Goal: Task Accomplishment & Management: Manage account settings

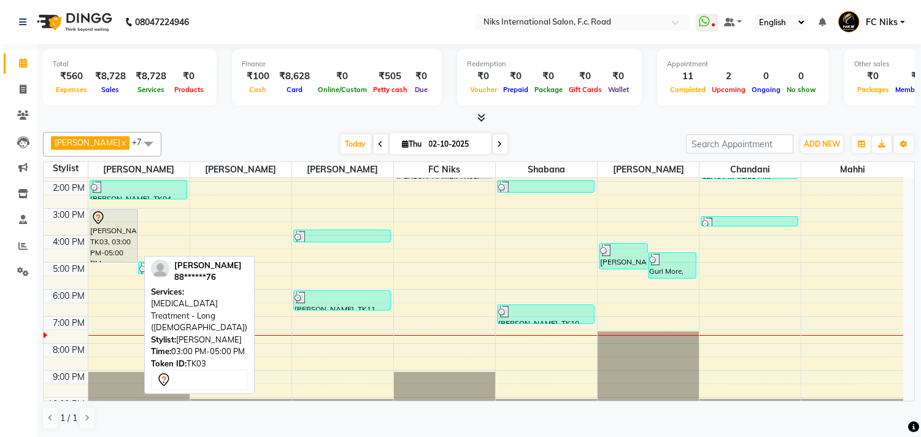
click at [112, 238] on div "Amruta Nhavakar, TK03, 03:00 PM-05:00 PM, Botox Treatment - Long (Female)" at bounding box center [114, 236] width 48 height 52
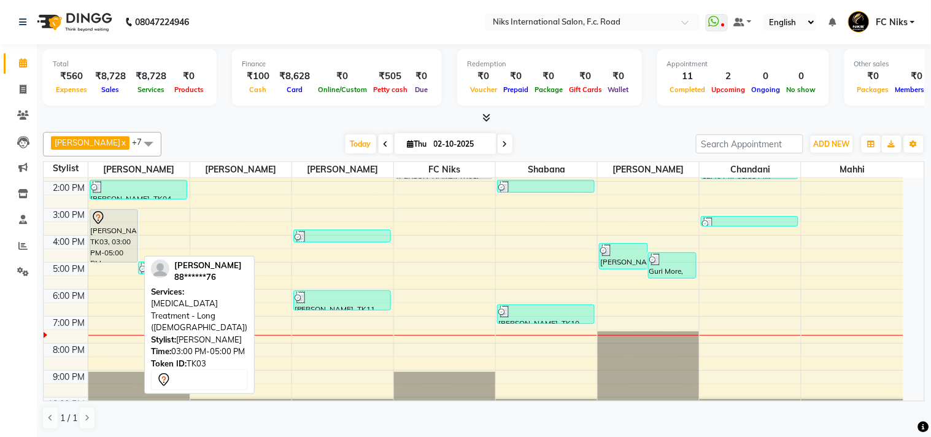
select select "7"
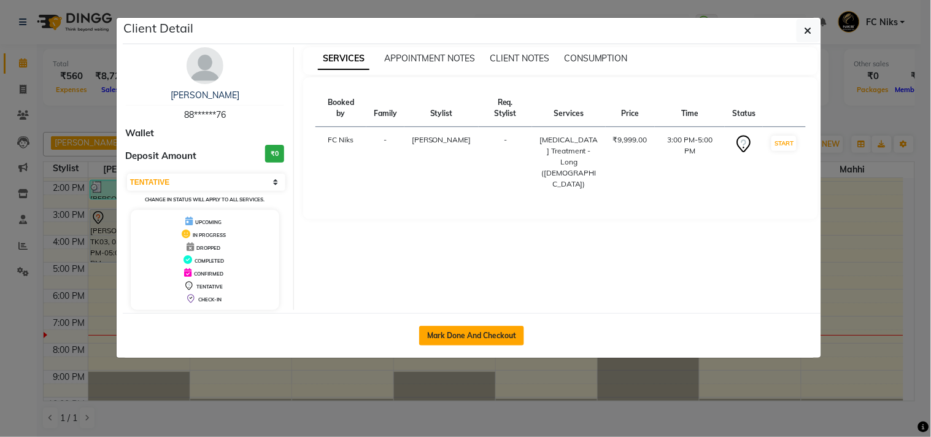
click at [479, 328] on button "Mark Done And Checkout" at bounding box center [471, 336] width 105 height 20
select select "service"
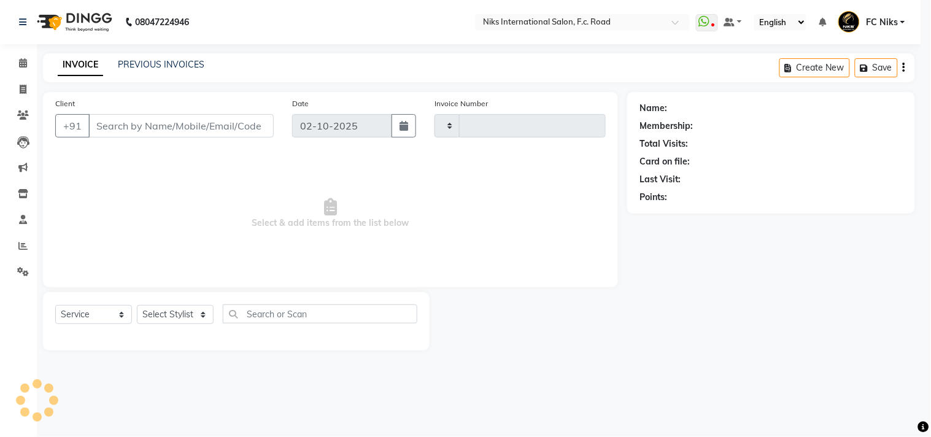
type input "2163"
select select "7"
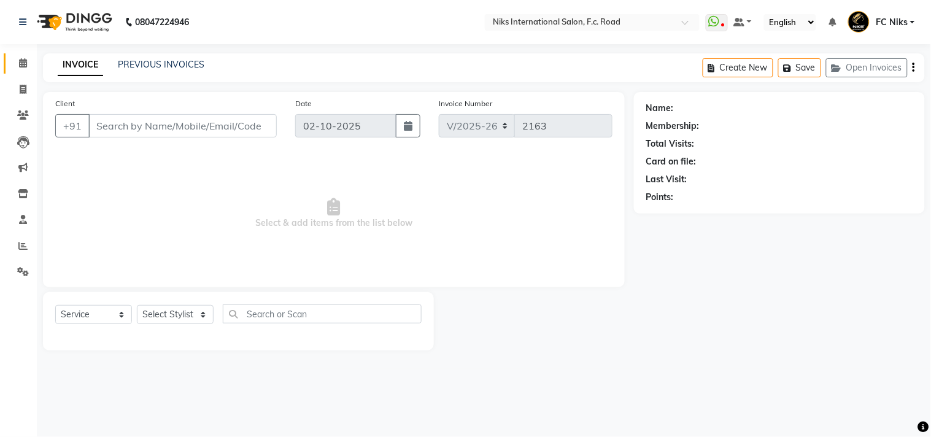
type input "88******76"
select select "159"
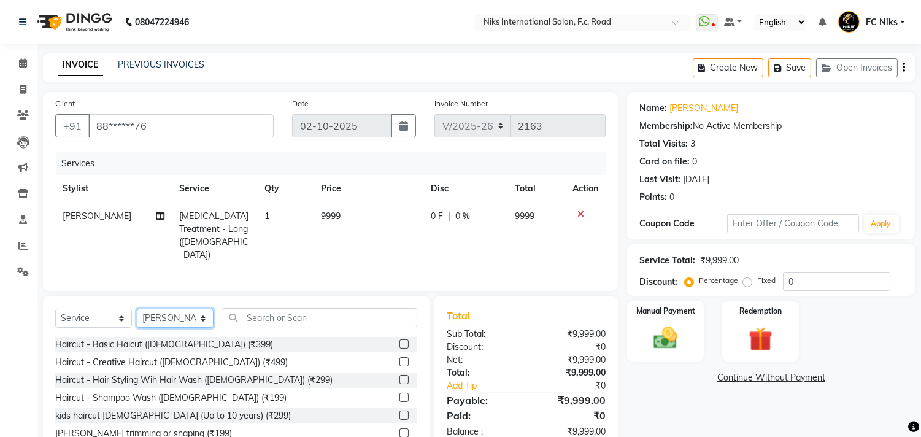
click at [180, 316] on select "Select Stylist Abhishek Amruta Bhagyashree CA Devkar Chandani FC Niks Ishika Ja…" at bounding box center [175, 318] width 77 height 19
click at [292, 309] on input "text" at bounding box center [320, 317] width 195 height 19
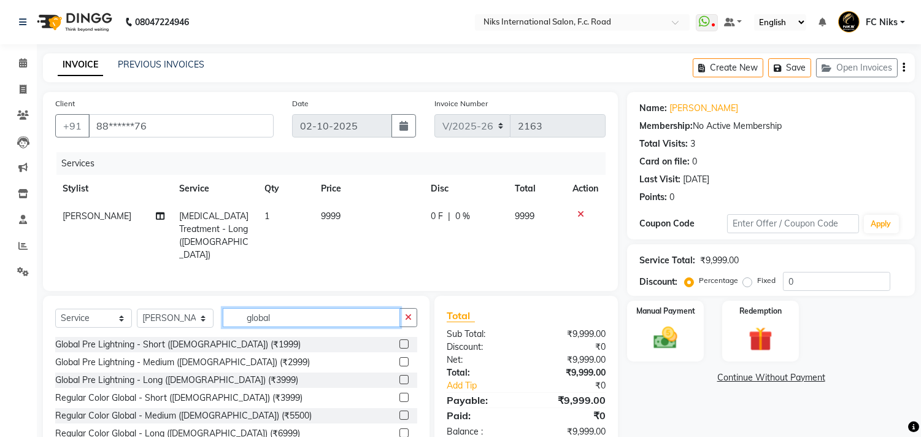
scroll to position [39, 0]
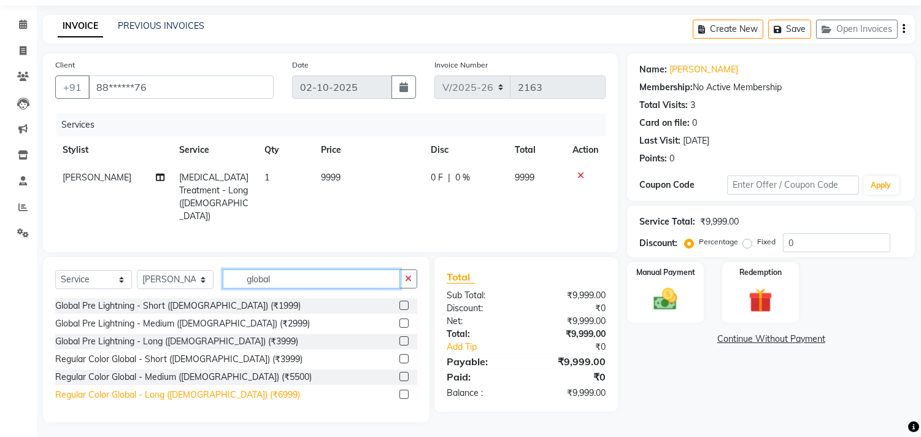
type input "global"
click at [206, 392] on div "Regular Color Global - Long (Female) (₹6999)" at bounding box center [177, 394] width 245 height 13
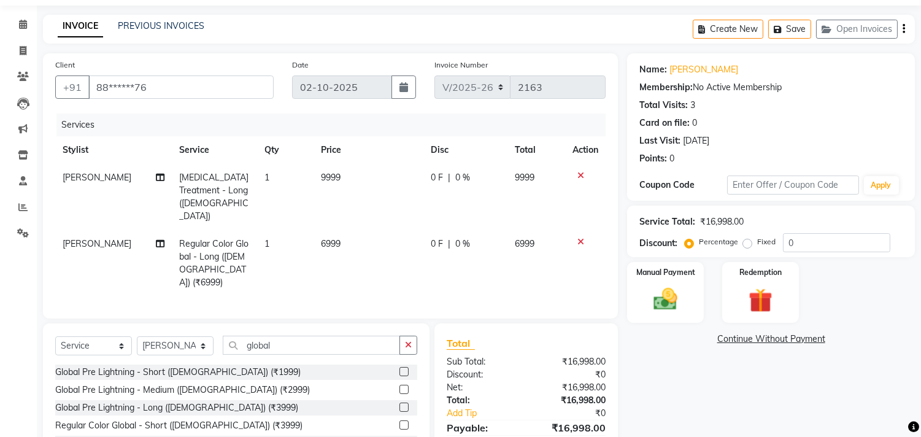
checkbox input "false"
click at [114, 336] on select "Select Service Product Membership Package Voucher Prepaid Gift Card" at bounding box center [93, 345] width 77 height 19
select select "product"
click at [55, 336] on select "Select Service Product Membership Package Voucher Prepaid Gift Card" at bounding box center [93, 345] width 77 height 19
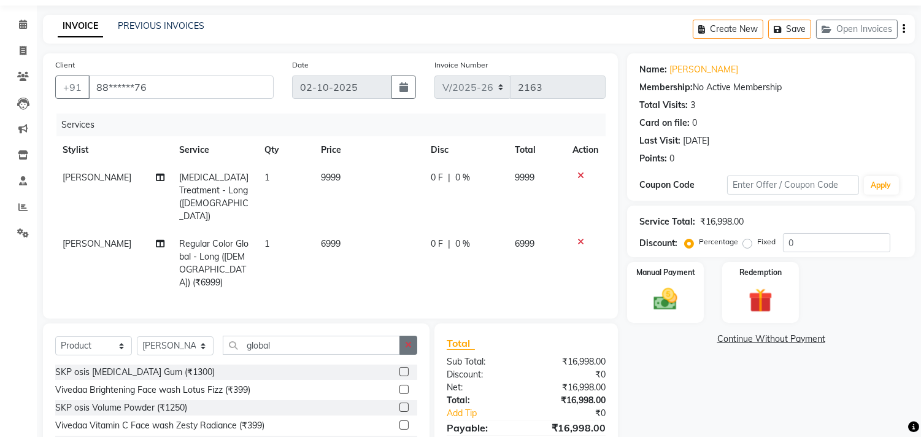
click at [403, 336] on button "button" at bounding box center [409, 345] width 18 height 19
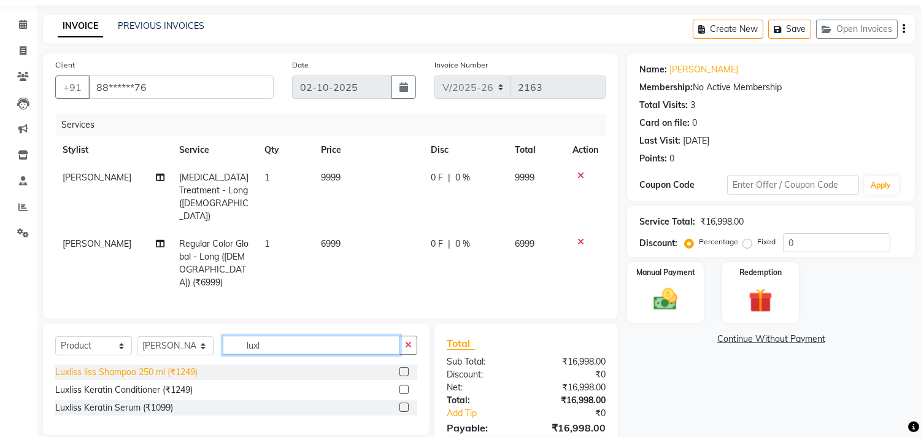
type input "luxl"
click at [171, 366] on div "Luxliss liss Shampoo 250 ml (₹1249)" at bounding box center [126, 372] width 142 height 13
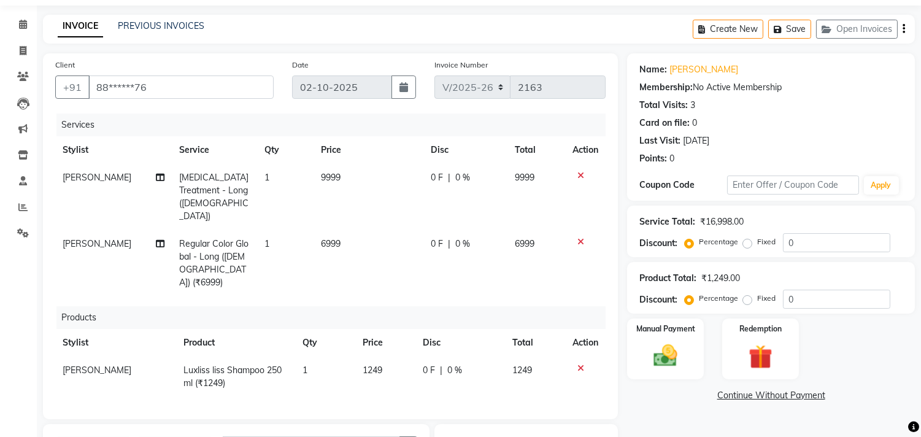
checkbox input "false"
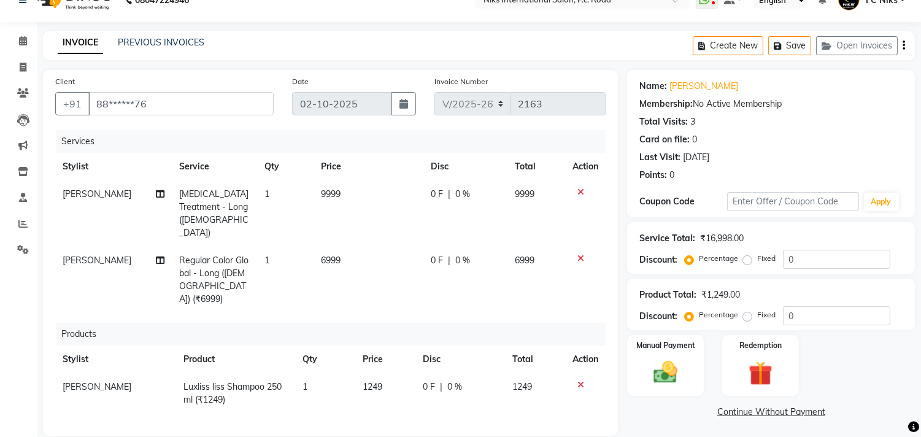
scroll to position [136, 0]
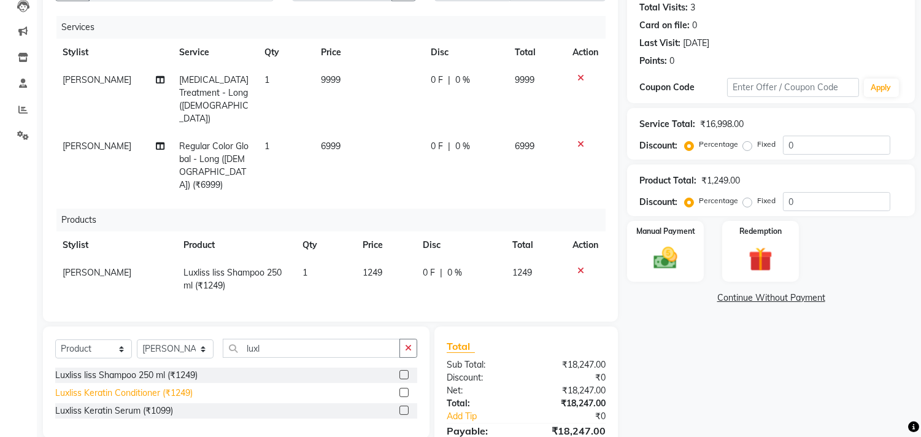
click at [186, 387] on div "Luxliss Keratin Conditioner (₹1249)" at bounding box center [123, 393] width 137 height 13
checkbox input "false"
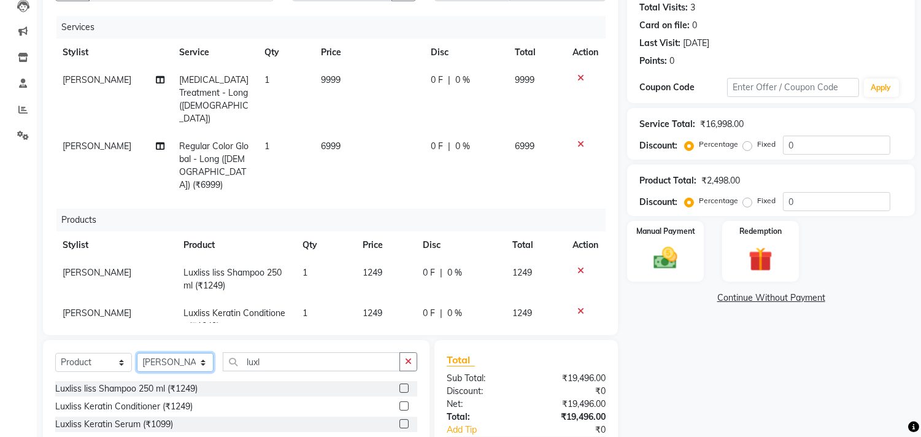
click at [173, 362] on select "Select Stylist Abhishek Amruta Bhagyashree CA Devkar Chandani FC Niks Ishika Ja…" at bounding box center [175, 362] width 77 height 19
select select "160"
click at [137, 353] on select "Select Stylist Abhishek Amruta Bhagyashree CA Devkar Chandani FC Niks Ishika Ja…" at bounding box center [175, 362] width 77 height 19
click at [409, 357] on icon "button" at bounding box center [408, 361] width 7 height 9
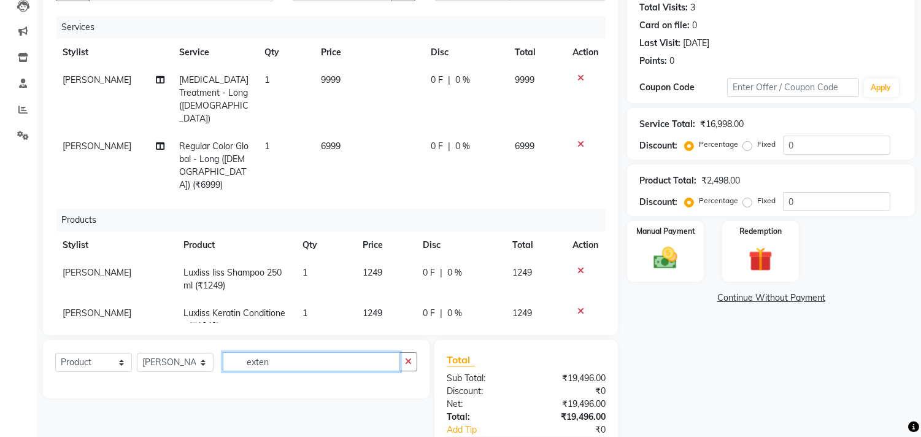
type input "exten"
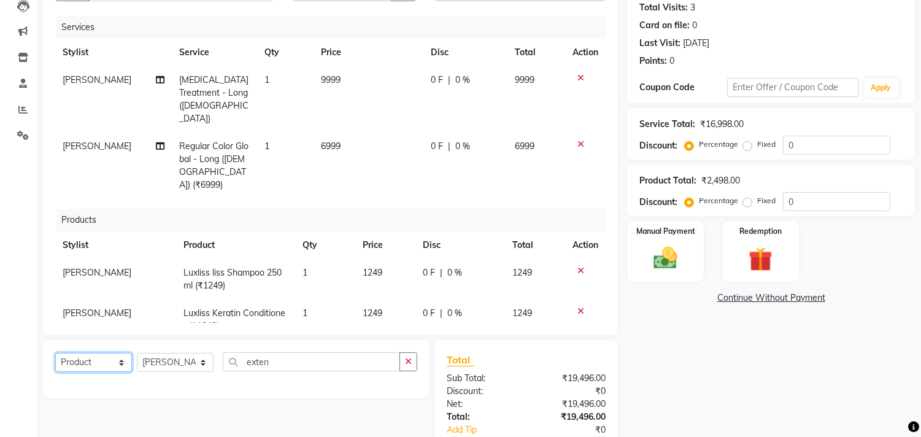
click at [102, 360] on select "Select Service Product Membership Package Voucher Prepaid Gift Card" at bounding box center [93, 362] width 77 height 19
select select "service"
click at [55, 353] on select "Select Service Product Membership Package Voucher Prepaid Gift Card" at bounding box center [93, 362] width 77 height 19
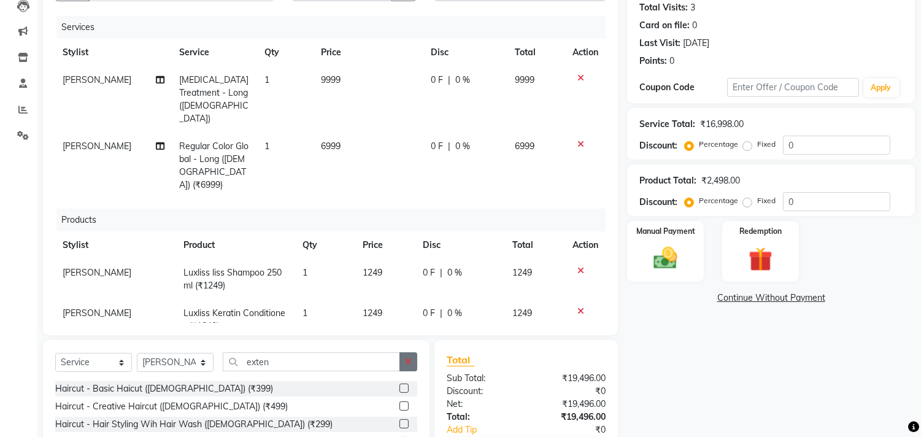
click at [405, 355] on button "button" at bounding box center [409, 361] width 18 height 19
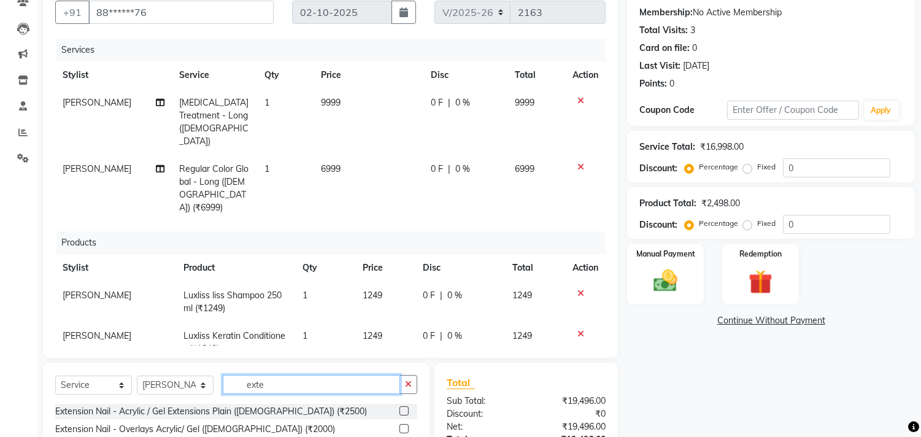
scroll to position [227, 0]
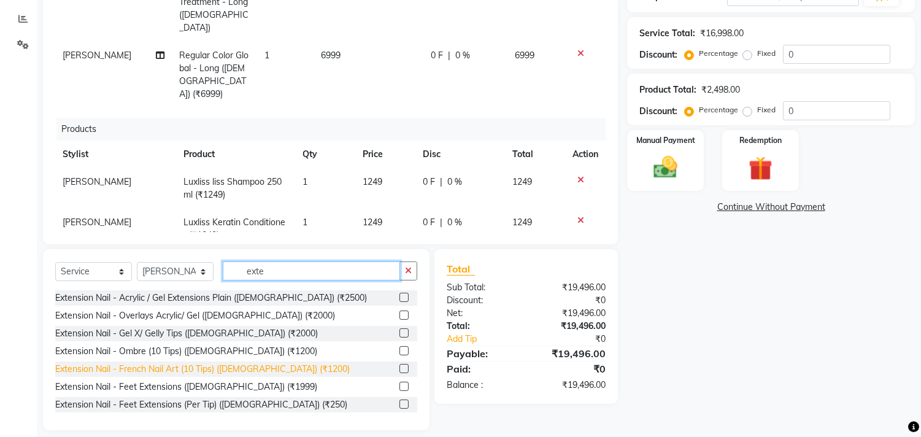
type input "exte"
click at [246, 368] on div "Extension Nail - French Nail Art (10 Tips) (Female) (₹1200)" at bounding box center [202, 369] width 295 height 13
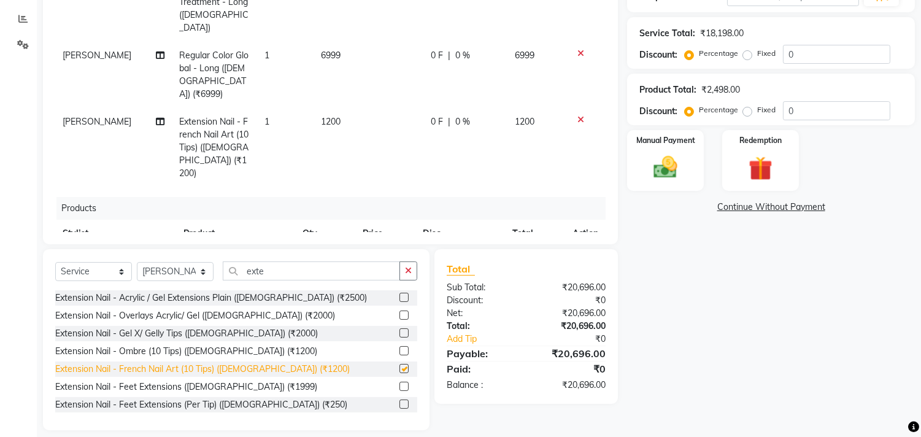
checkbox input "false"
click at [380, 108] on td "1200" at bounding box center [369, 147] width 110 height 79
select select "160"
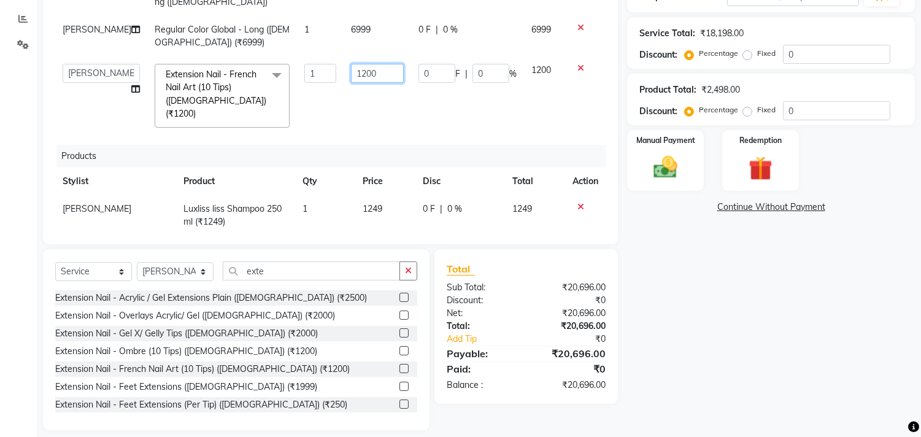
click at [374, 82] on input "1200" at bounding box center [377, 73] width 53 height 19
type input "1500"
click at [382, 184] on table "Stylist Product Qty Price Disc Total Action Shrikant Gaikwad Luxliss liss Shamp…" at bounding box center [330, 222] width 550 height 109
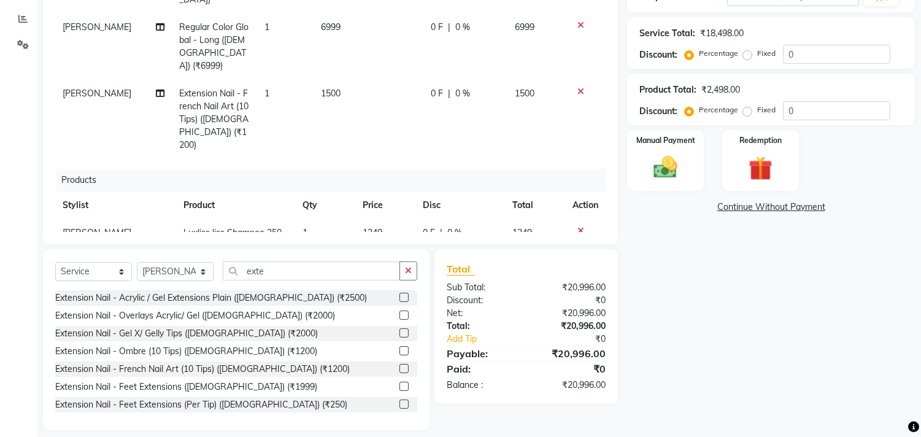
scroll to position [45, 0]
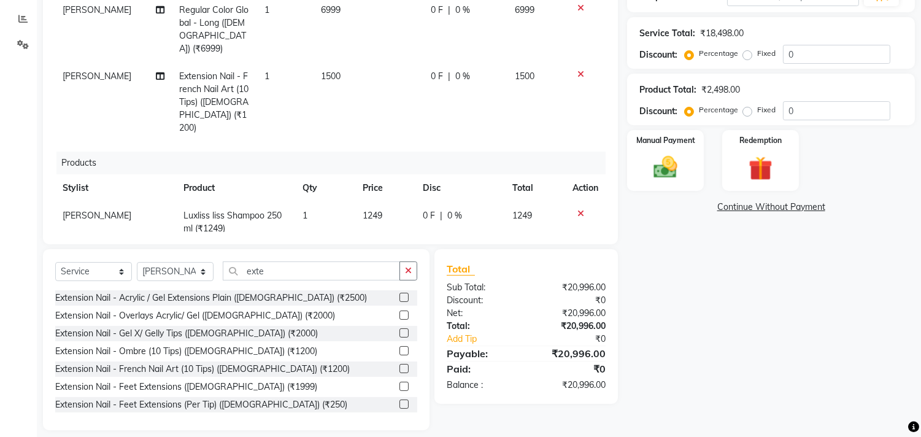
click at [388, 202] on td "1249" at bounding box center [385, 222] width 60 height 41
select select "159"
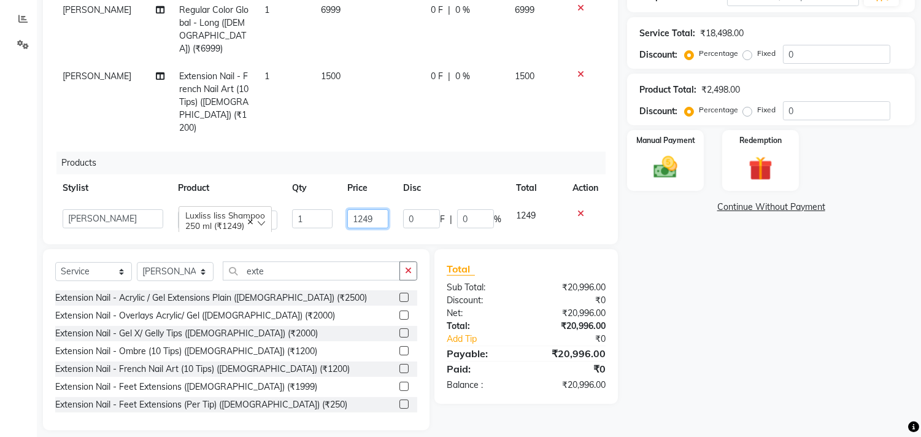
click at [373, 209] on input "1249" at bounding box center [368, 218] width 42 height 19
type input "1250"
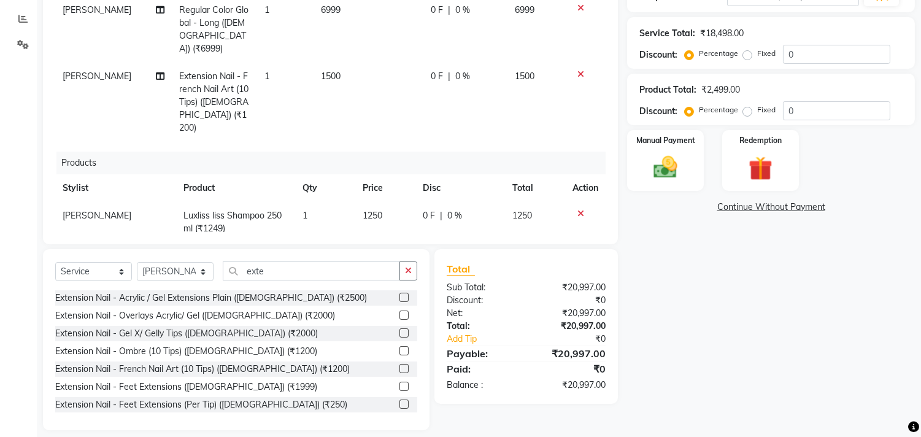
click at [370, 242] on td "1249" at bounding box center [385, 262] width 60 height 41
select select "159"
click at [373, 250] on input "1249" at bounding box center [367, 259] width 41 height 19
type input "1250"
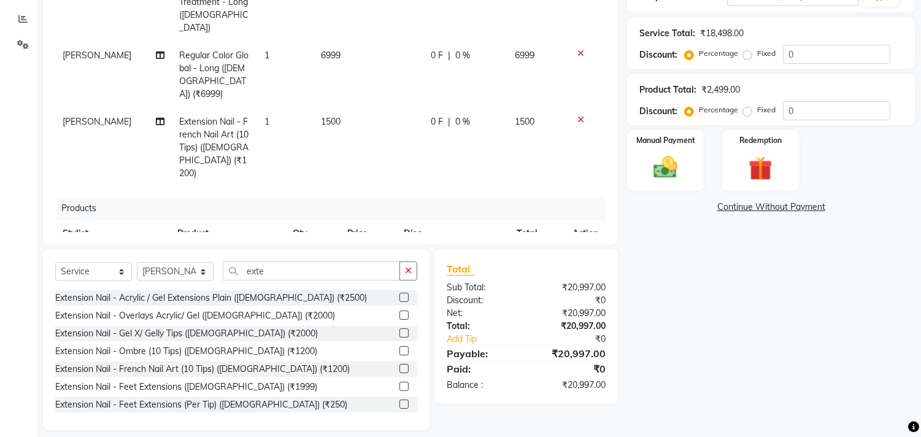
scroll to position [0, 0]
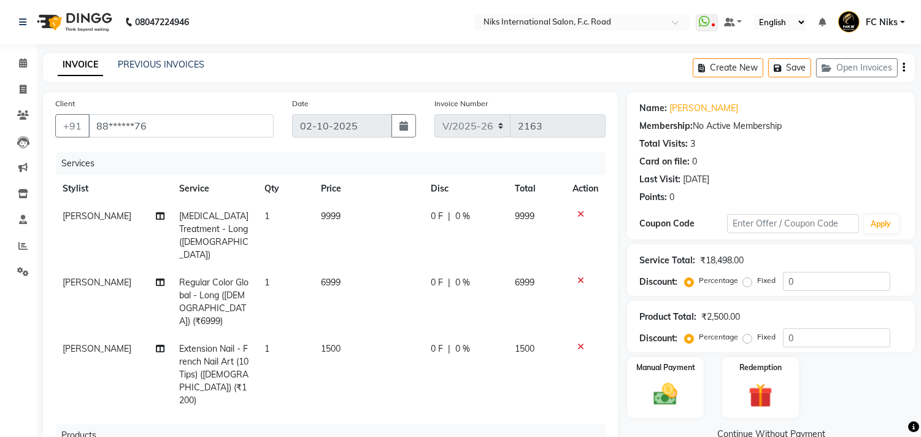
click at [357, 223] on td "9999" at bounding box center [369, 236] width 110 height 66
select select "159"
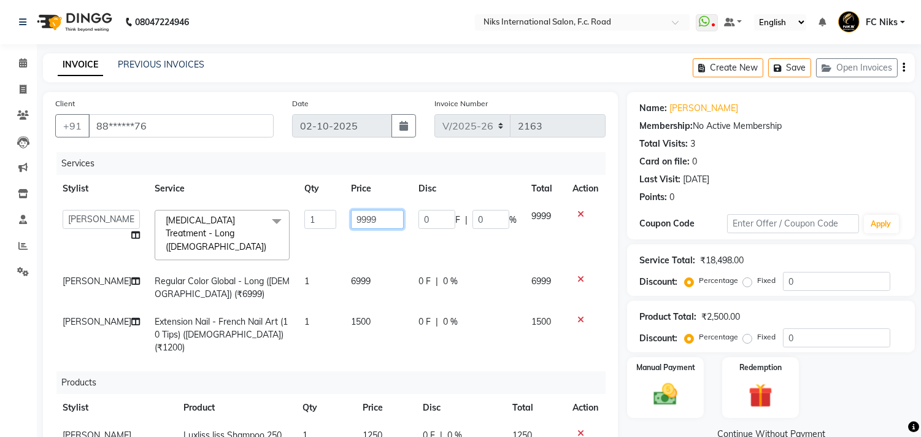
click at [365, 223] on input "9999" at bounding box center [377, 219] width 53 height 19
type input "9"
type input "10000"
click at [363, 268] on td "6999" at bounding box center [378, 288] width 68 height 41
select select "159"
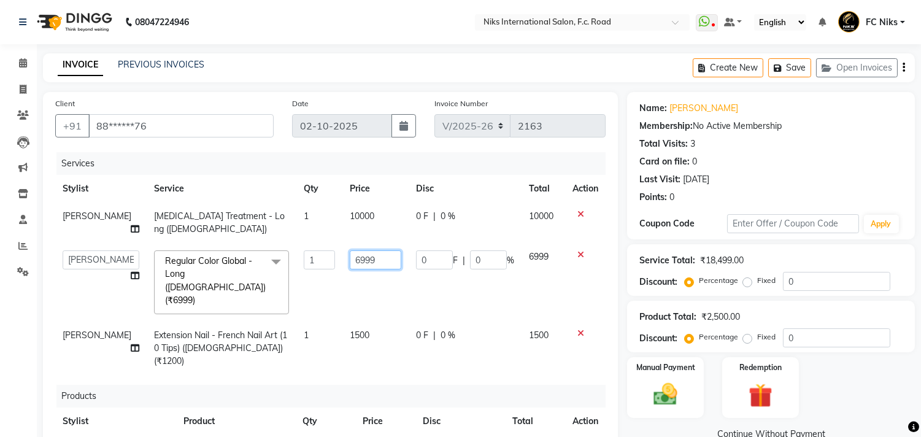
click at [363, 258] on input "6999" at bounding box center [376, 259] width 52 height 19
type input "6500"
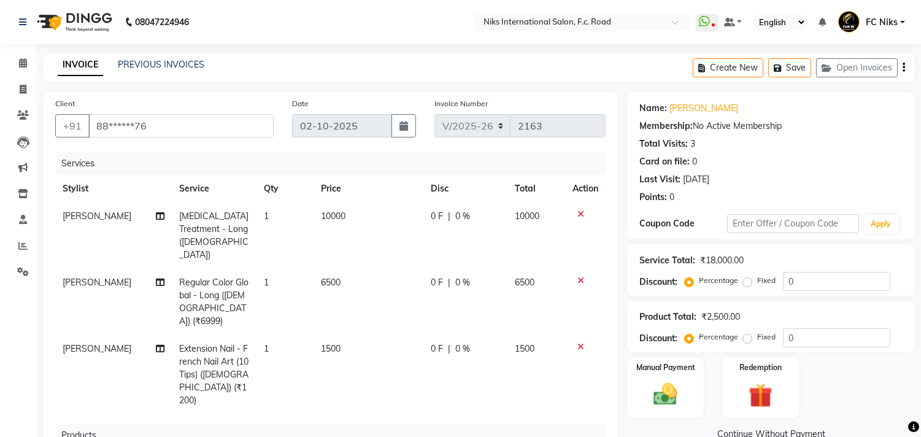
click at [369, 335] on td "1500" at bounding box center [369, 374] width 110 height 79
select select "160"
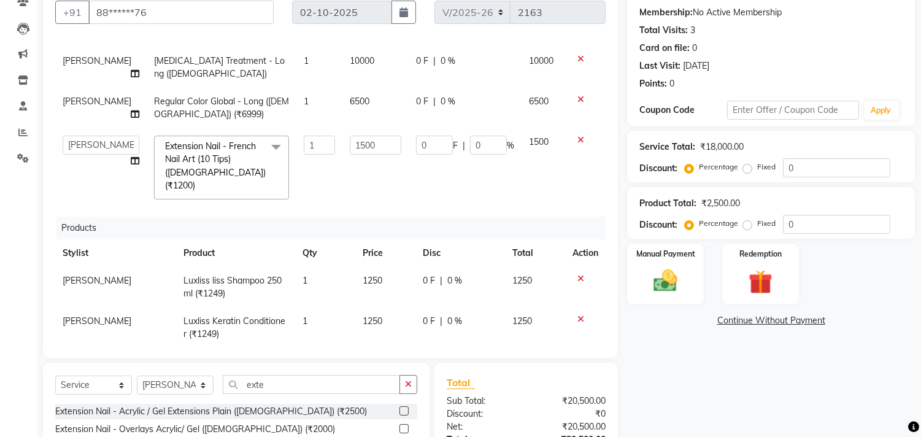
scroll to position [45, 0]
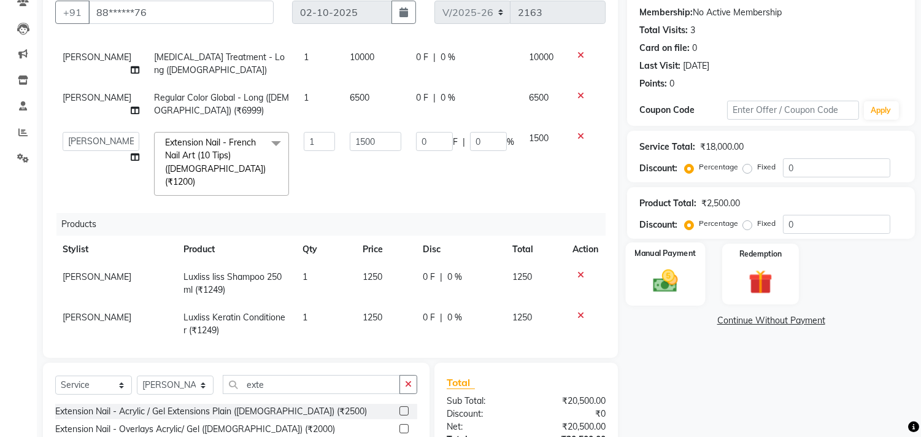
click at [675, 270] on img at bounding box center [666, 281] width 41 height 29
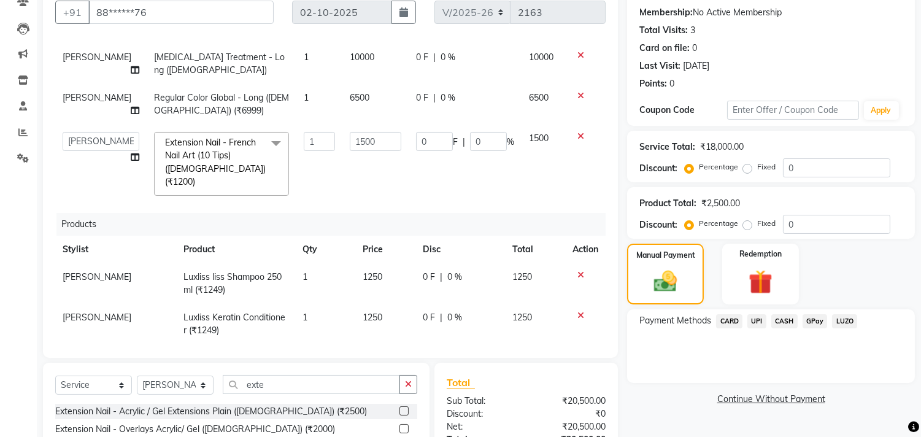
click at [728, 315] on span "CARD" at bounding box center [729, 321] width 26 height 14
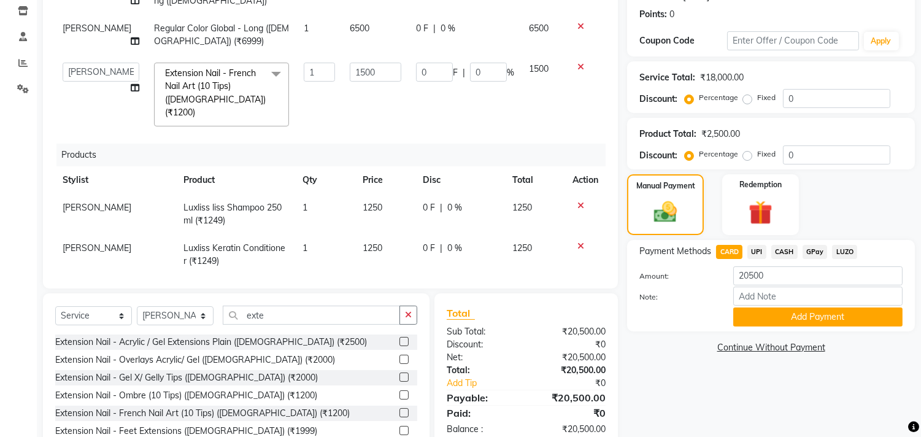
scroll to position [204, 0]
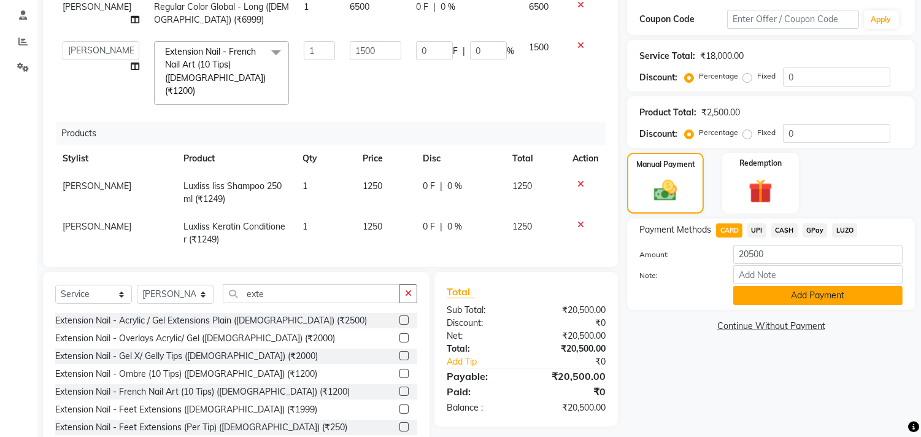
click at [771, 293] on button "Add Payment" at bounding box center [817, 295] width 169 height 19
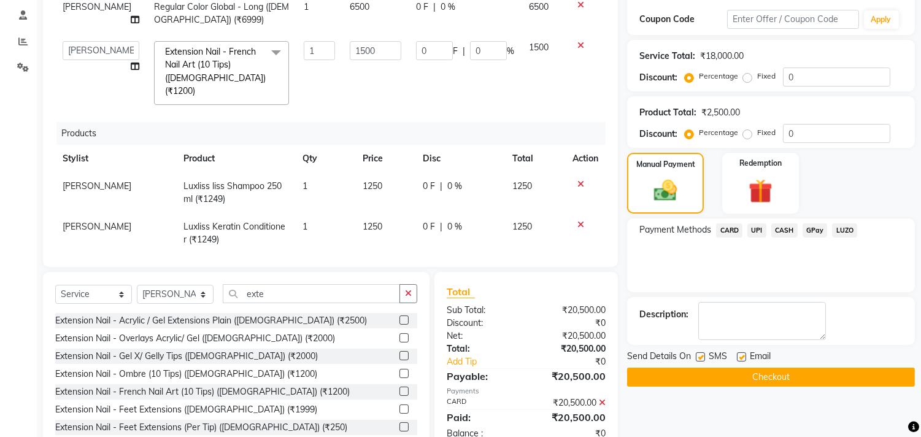
click at [718, 373] on button "Checkout" at bounding box center [771, 377] width 288 height 19
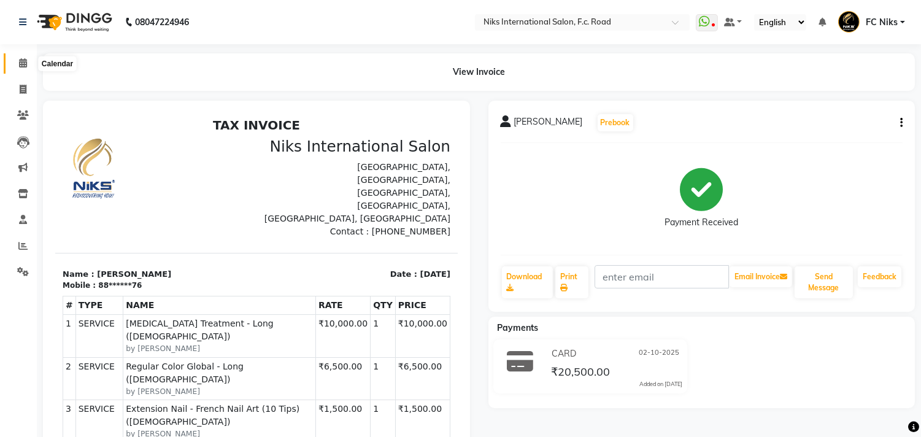
click at [20, 63] on icon at bounding box center [23, 62] width 8 height 9
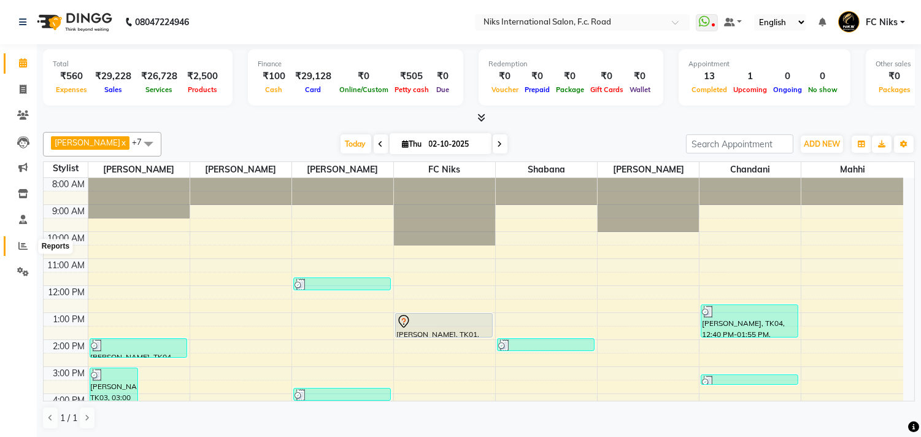
click at [20, 248] on icon at bounding box center [22, 245] width 9 height 9
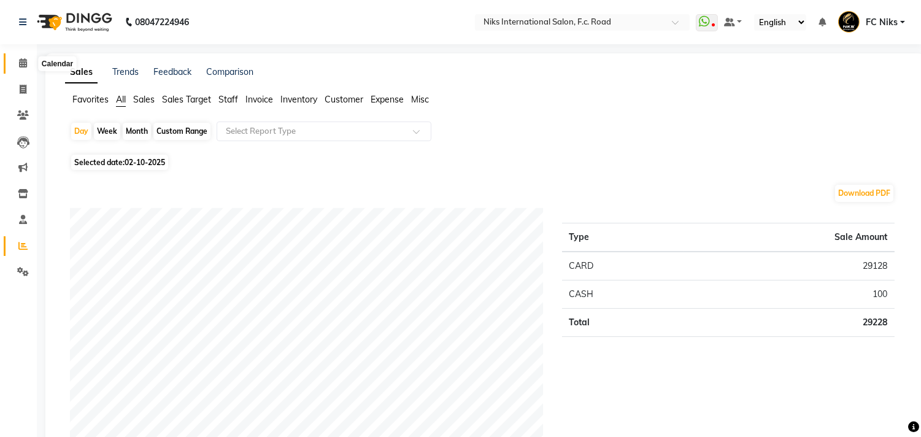
click at [21, 64] on icon at bounding box center [23, 62] width 8 height 9
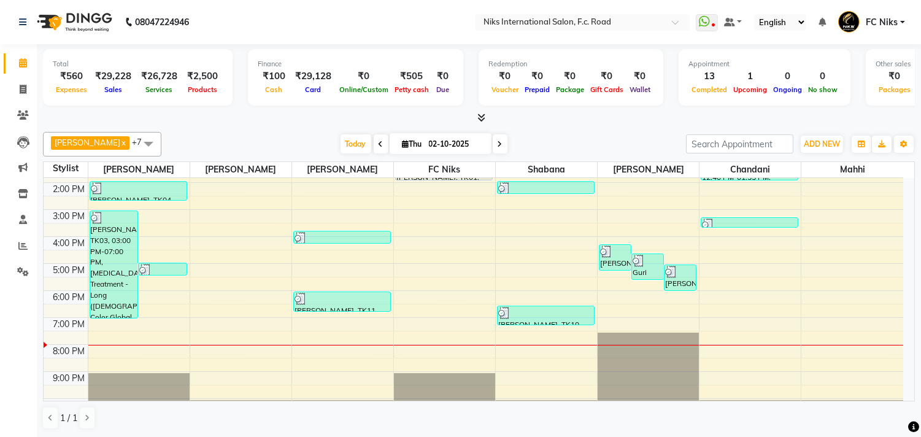
scroll to position [158, 0]
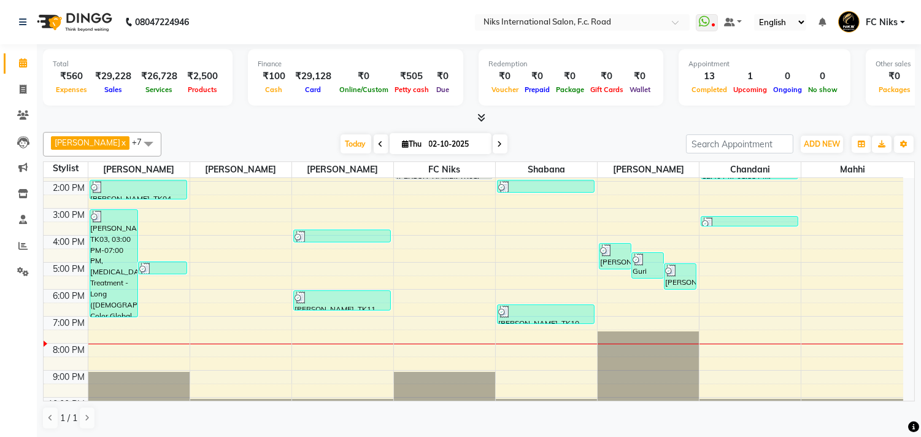
click at [495, 144] on span at bounding box center [500, 143] width 15 height 19
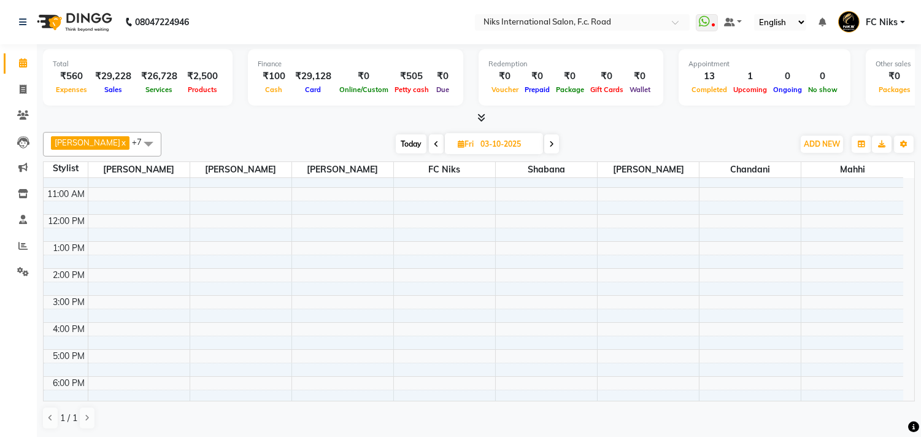
scroll to position [47, 0]
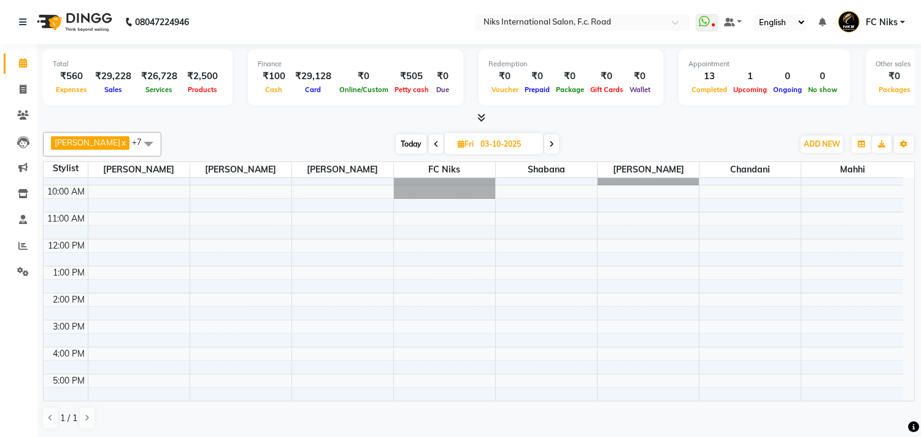
click at [407, 148] on span "Today" at bounding box center [411, 143] width 31 height 19
type input "02-10-2025"
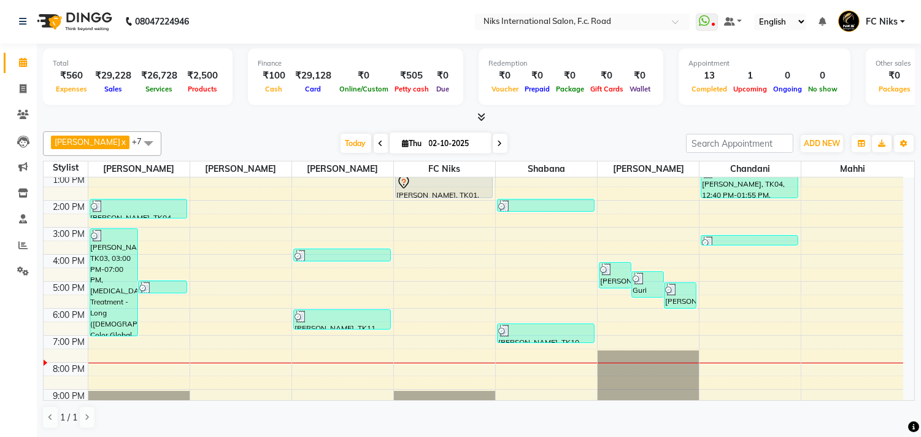
scroll to position [137, 0]
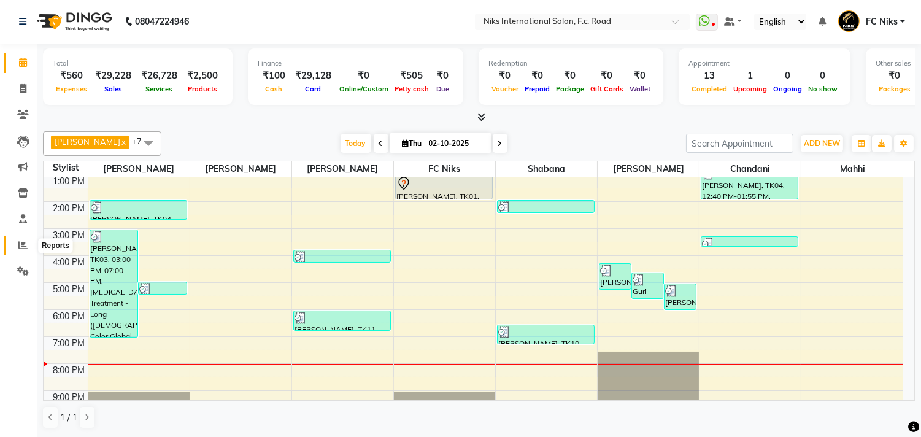
click at [25, 248] on icon at bounding box center [22, 245] width 9 height 9
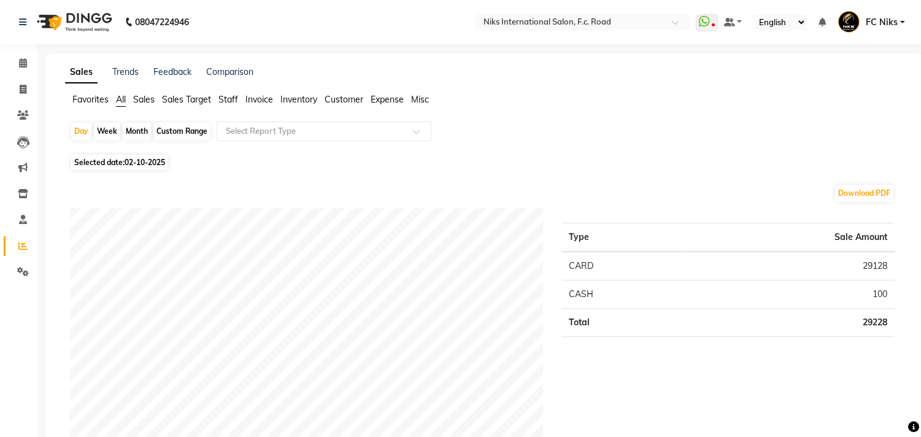
click at [100, 126] on div "Week" at bounding box center [107, 131] width 26 height 17
select select "10"
select select "2025"
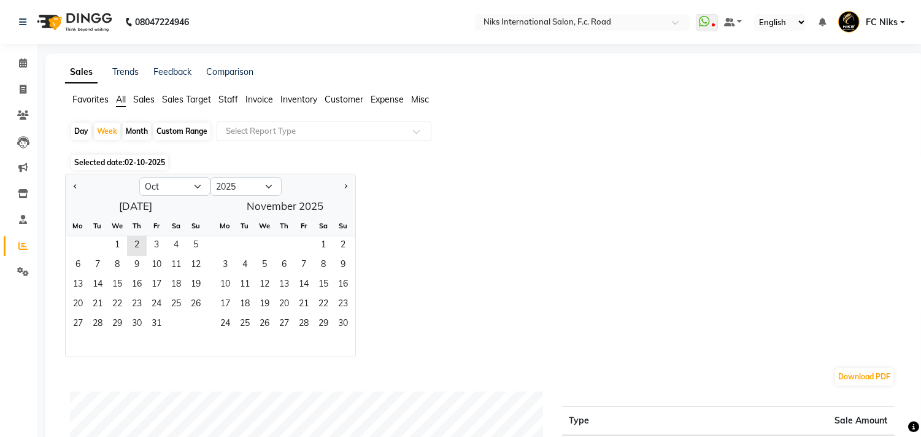
click at [80, 136] on div "Day" at bounding box center [81, 131] width 20 height 17
select select "10"
select select "2025"
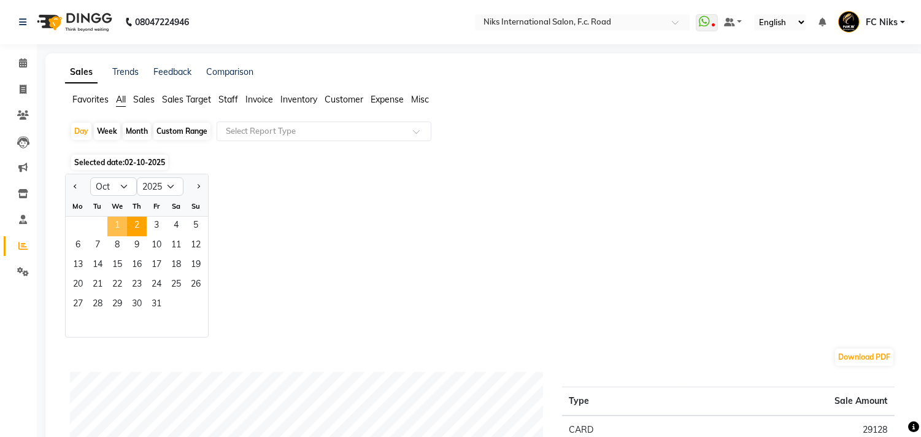
click at [114, 222] on span "1" at bounding box center [117, 227] width 20 height 20
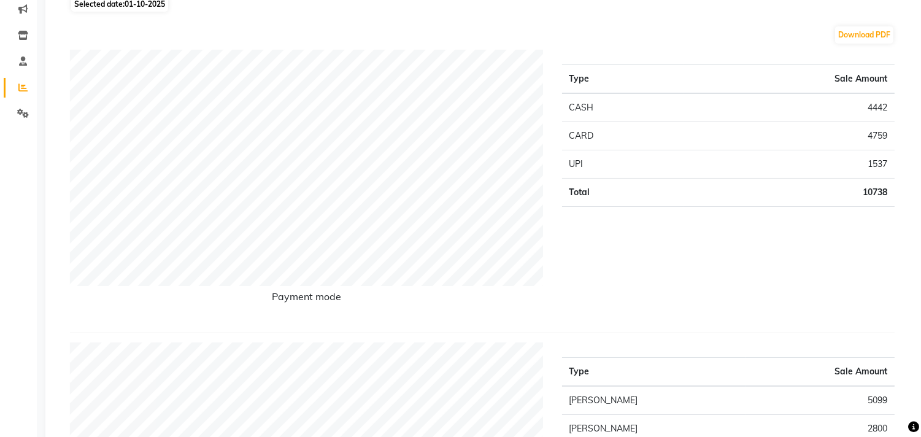
scroll to position [68, 0]
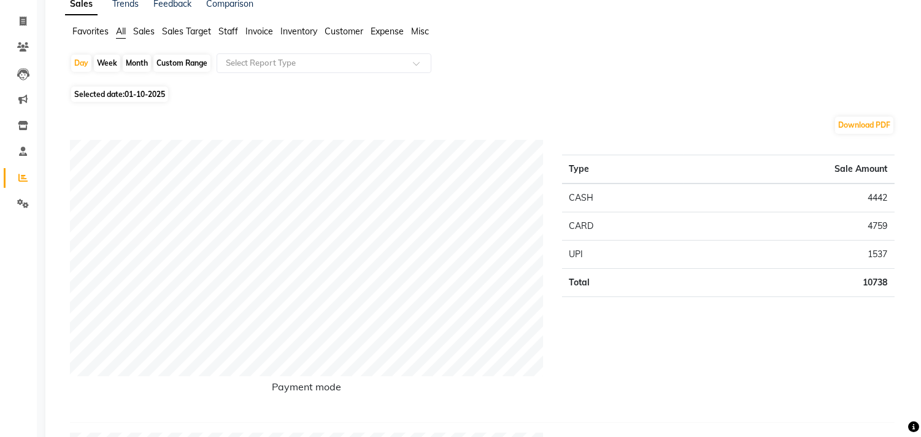
click at [103, 63] on div "Week" at bounding box center [107, 63] width 26 height 17
select select "10"
select select "2025"
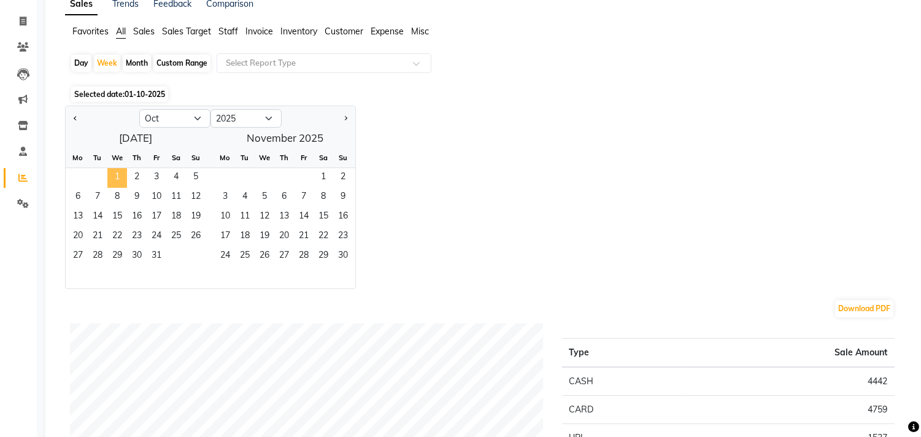
click at [112, 177] on span "1" at bounding box center [117, 178] width 20 height 20
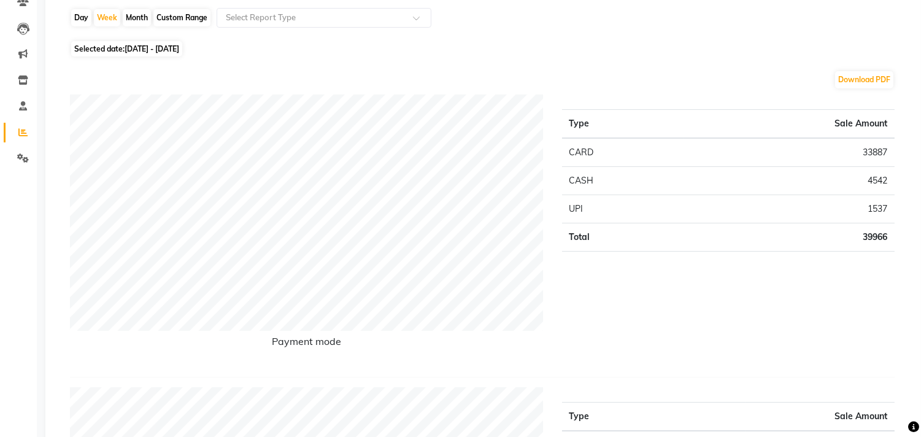
scroll to position [22, 0]
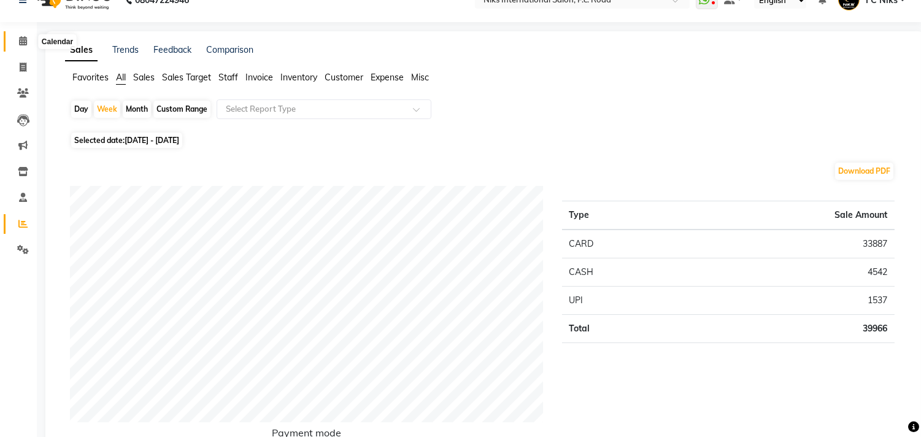
click at [17, 42] on span at bounding box center [22, 41] width 21 height 14
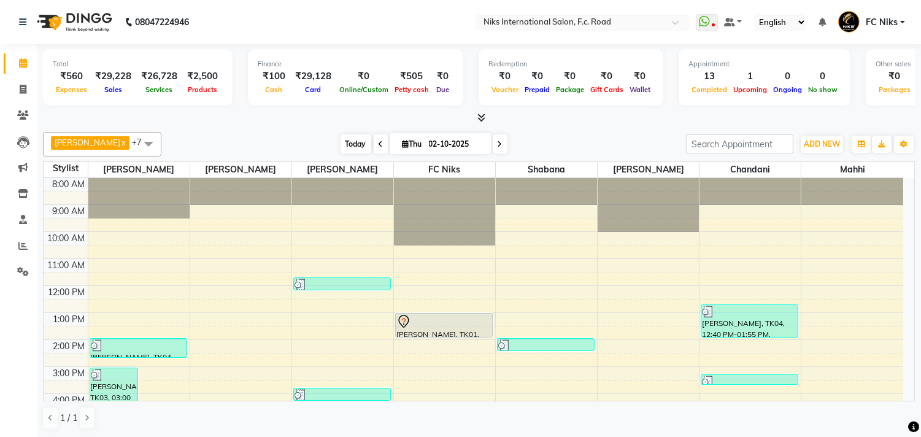
click at [342, 148] on span "Today" at bounding box center [356, 143] width 31 height 19
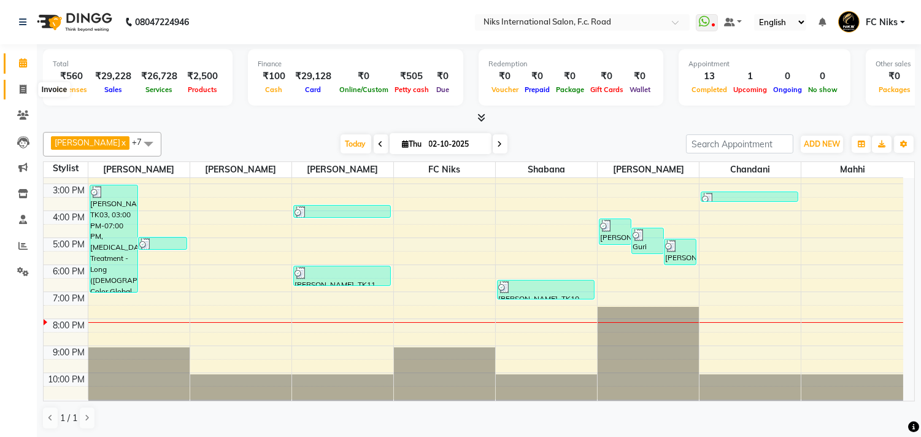
click at [25, 85] on icon at bounding box center [23, 89] width 7 height 9
select select "service"
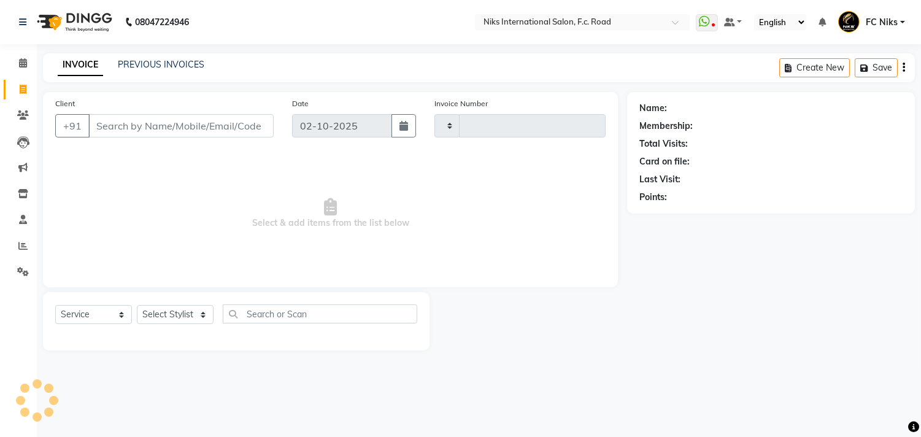
type input "2164"
select select "7"
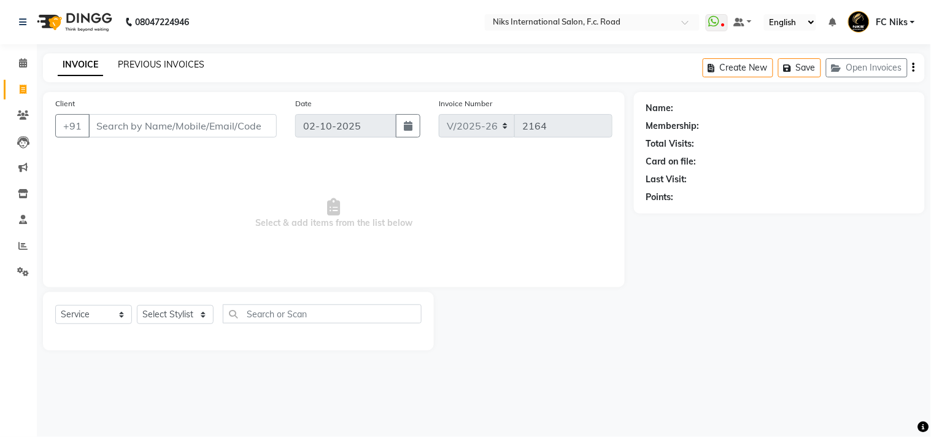
click at [136, 64] on link "PREVIOUS INVOICES" at bounding box center [161, 64] width 87 height 11
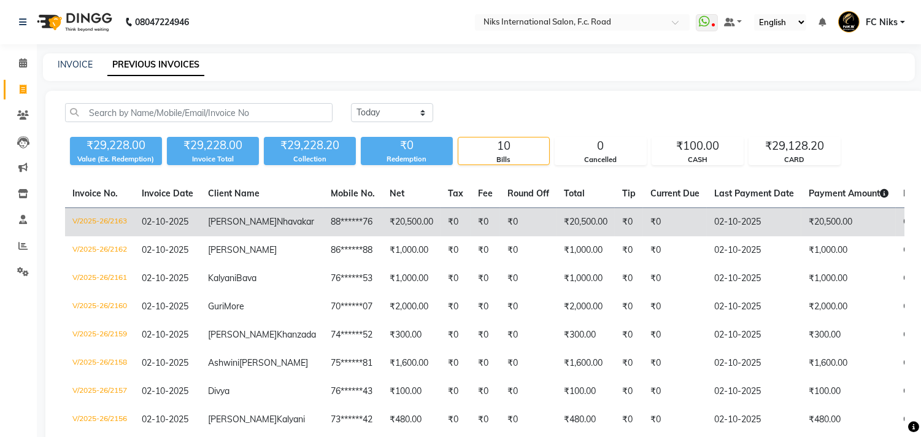
click at [712, 216] on td "02-10-2025" at bounding box center [754, 222] width 95 height 29
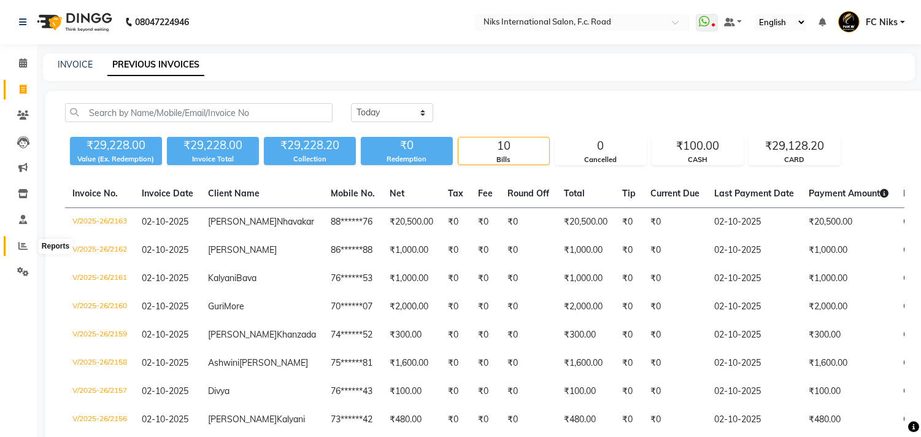
click at [25, 245] on icon at bounding box center [22, 245] width 9 height 9
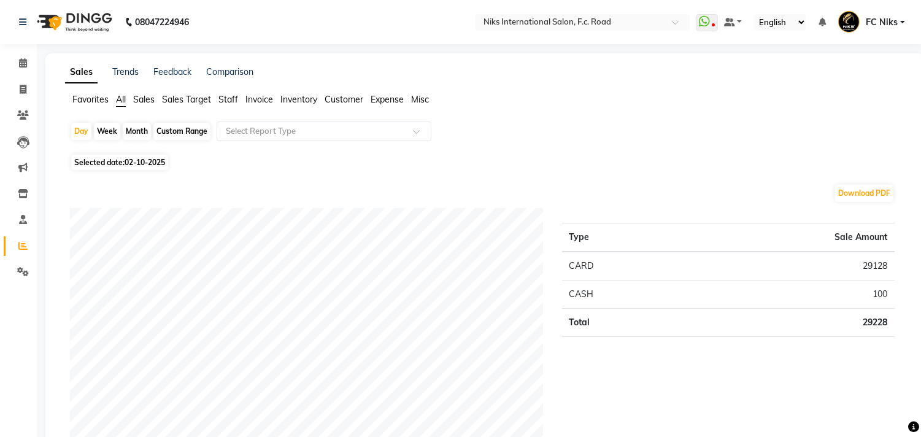
click at [231, 102] on span "Staff" at bounding box center [228, 99] width 20 height 11
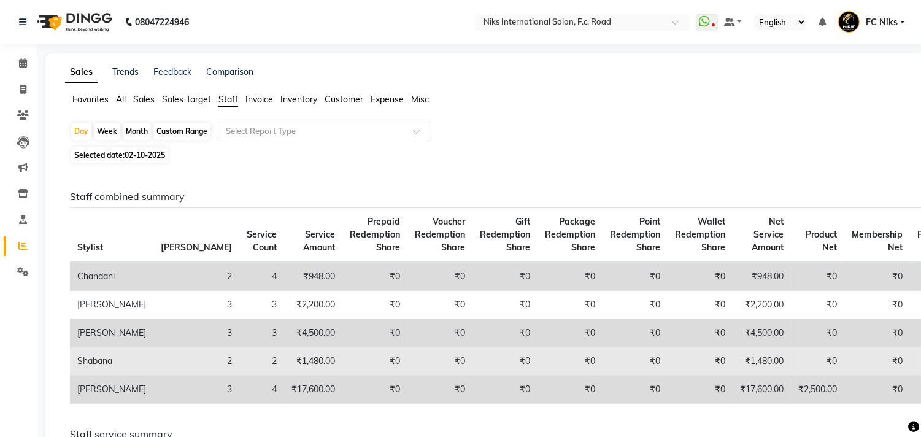
scroll to position [68, 0]
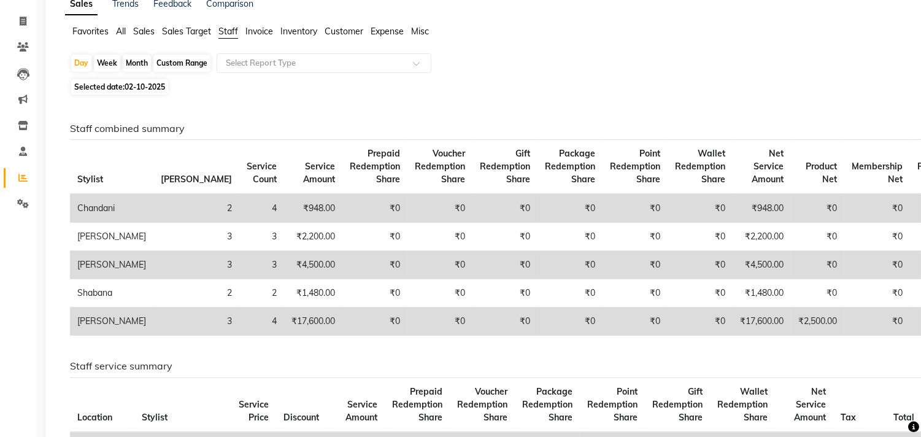
click at [144, 60] on div "Month" at bounding box center [137, 63] width 28 height 17
select select "10"
select select "2025"
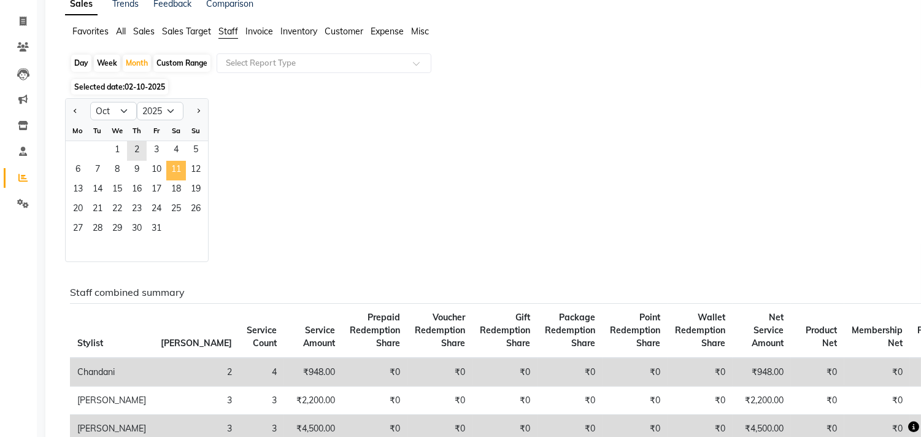
click at [172, 169] on span "11" at bounding box center [176, 171] width 20 height 20
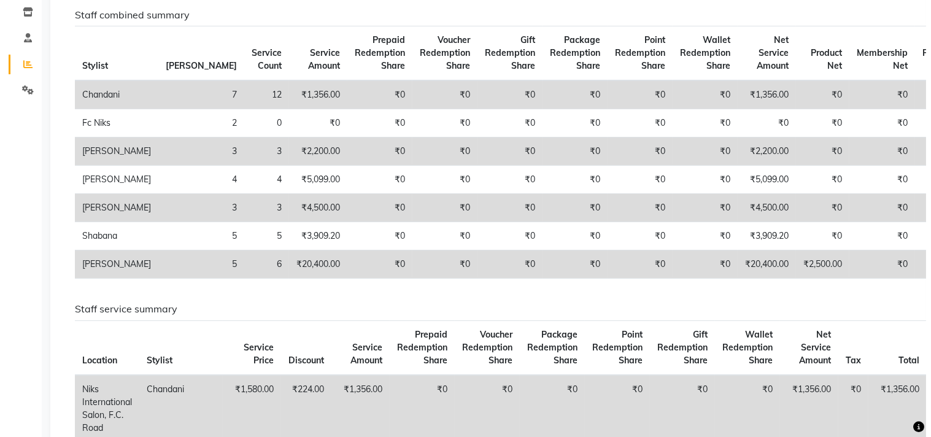
scroll to position [0, 0]
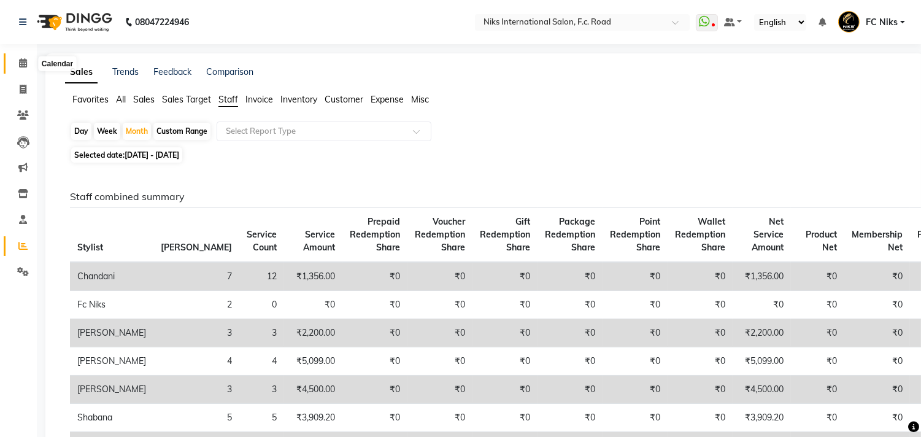
click at [15, 59] on span at bounding box center [22, 63] width 21 height 14
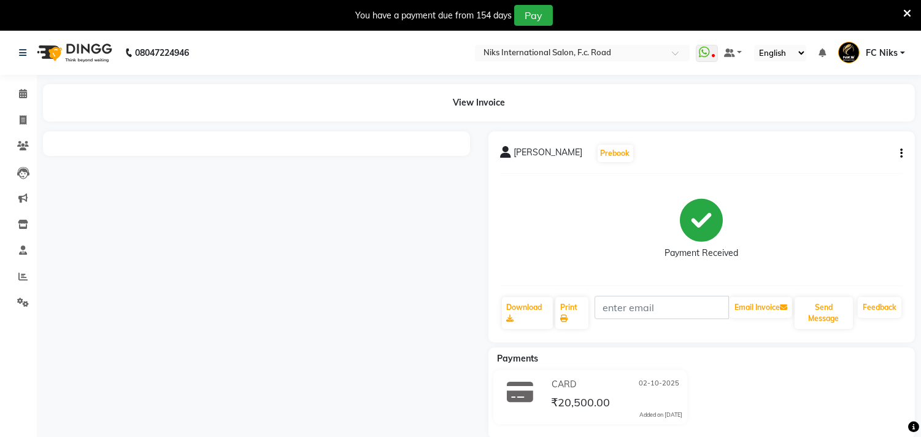
click at [910, 14] on icon at bounding box center [907, 13] width 8 height 11
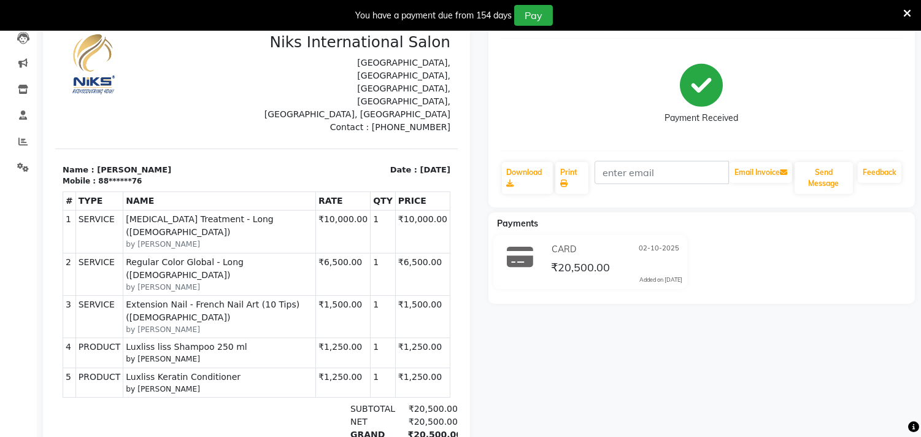
scroll to position [136, 0]
click at [910, 12] on icon at bounding box center [907, 13] width 8 height 11
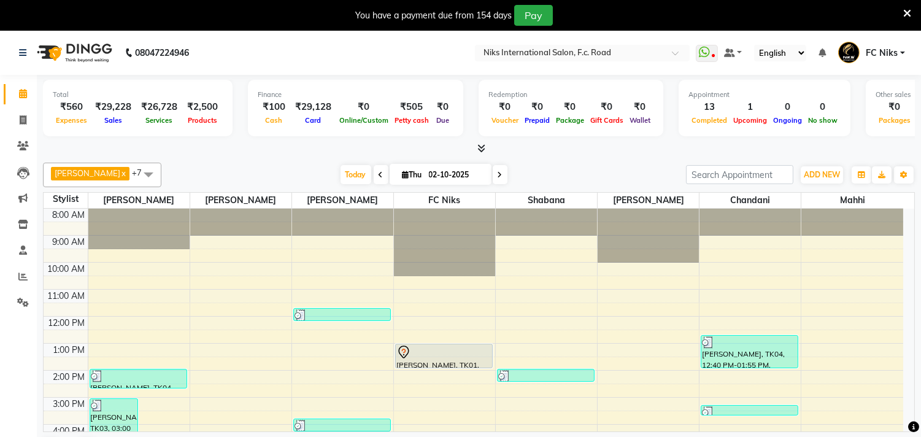
click at [904, 12] on icon at bounding box center [907, 13] width 8 height 11
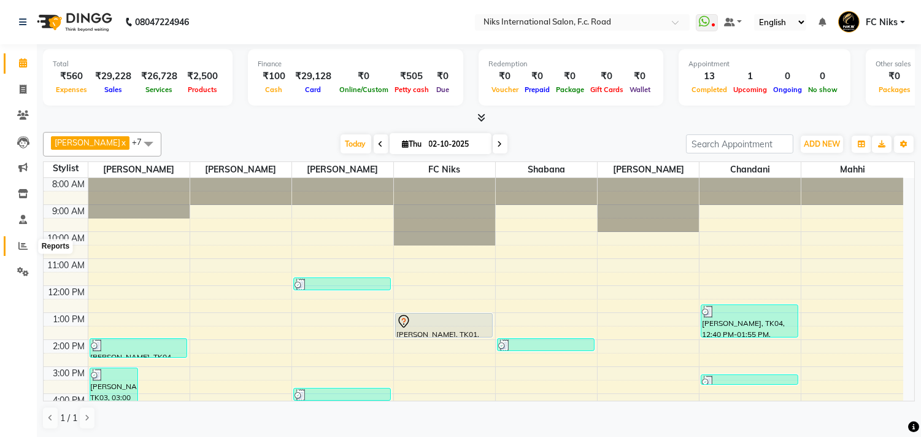
click at [21, 244] on icon at bounding box center [22, 245] width 9 height 9
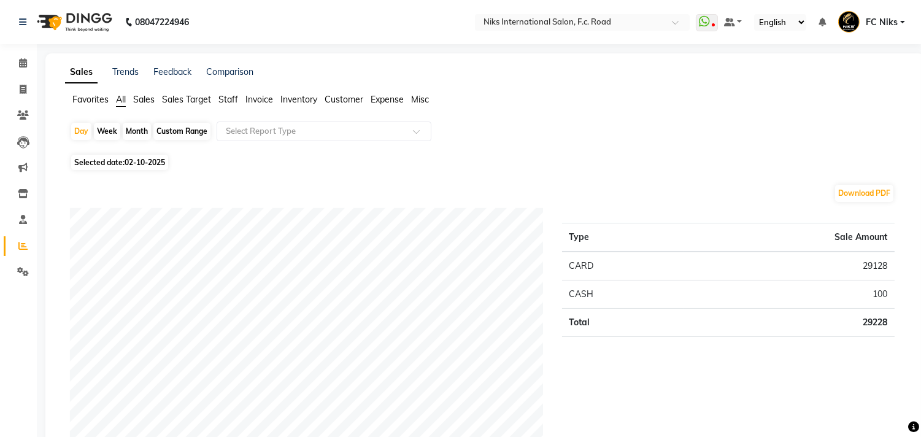
click at [387, 101] on span "Expense" at bounding box center [387, 99] width 33 height 11
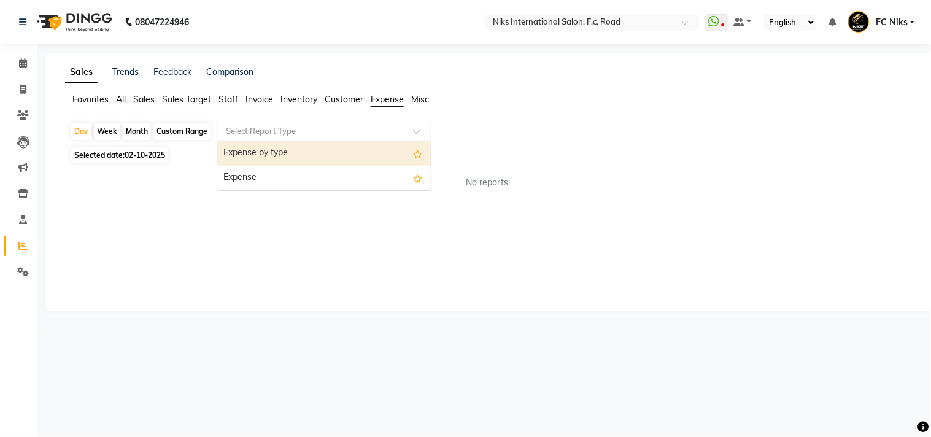
click at [341, 139] on div "Select Report Type" at bounding box center [324, 132] width 215 height 20
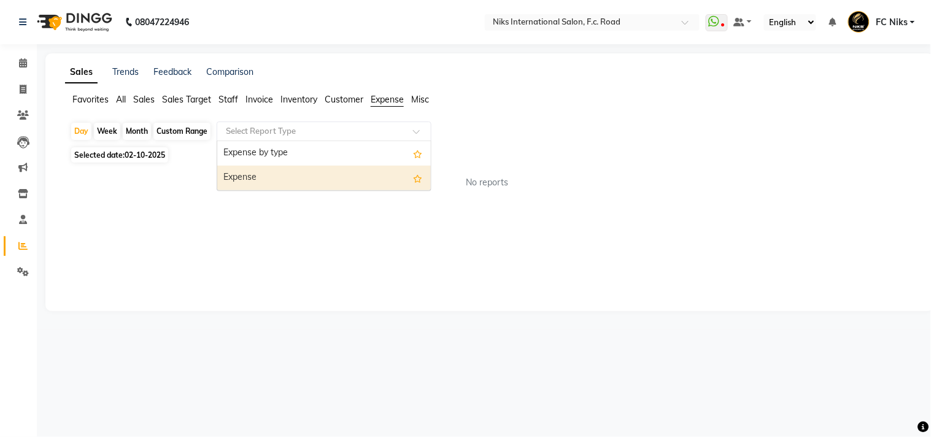
click at [339, 185] on div "Expense" at bounding box center [324, 178] width 214 height 25
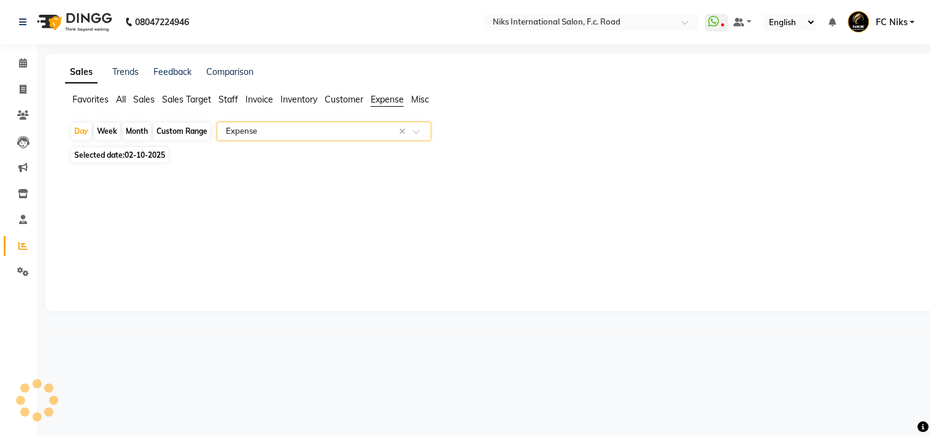
select select "full_report"
select select "csv"
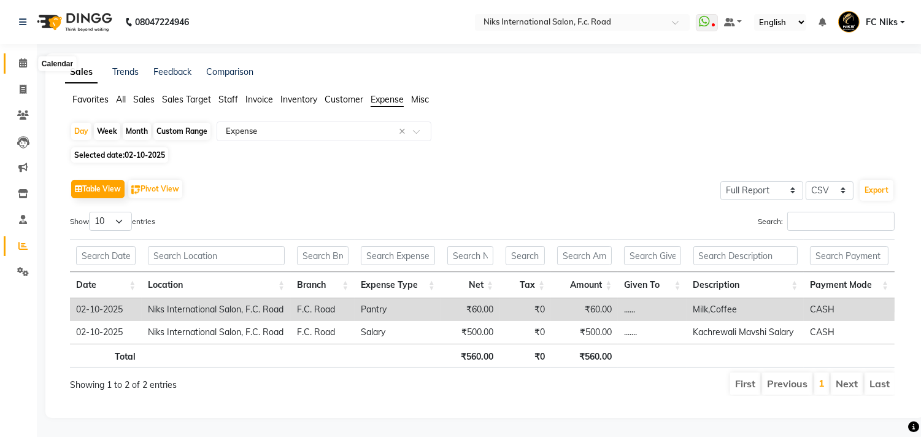
click at [25, 63] on icon at bounding box center [23, 62] width 8 height 9
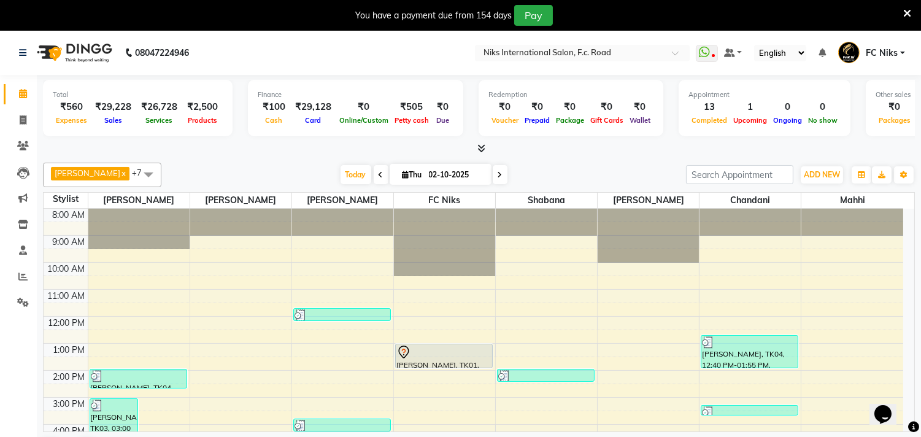
click at [907, 13] on icon at bounding box center [907, 13] width 8 height 11
